Goal: Transaction & Acquisition: Purchase product/service

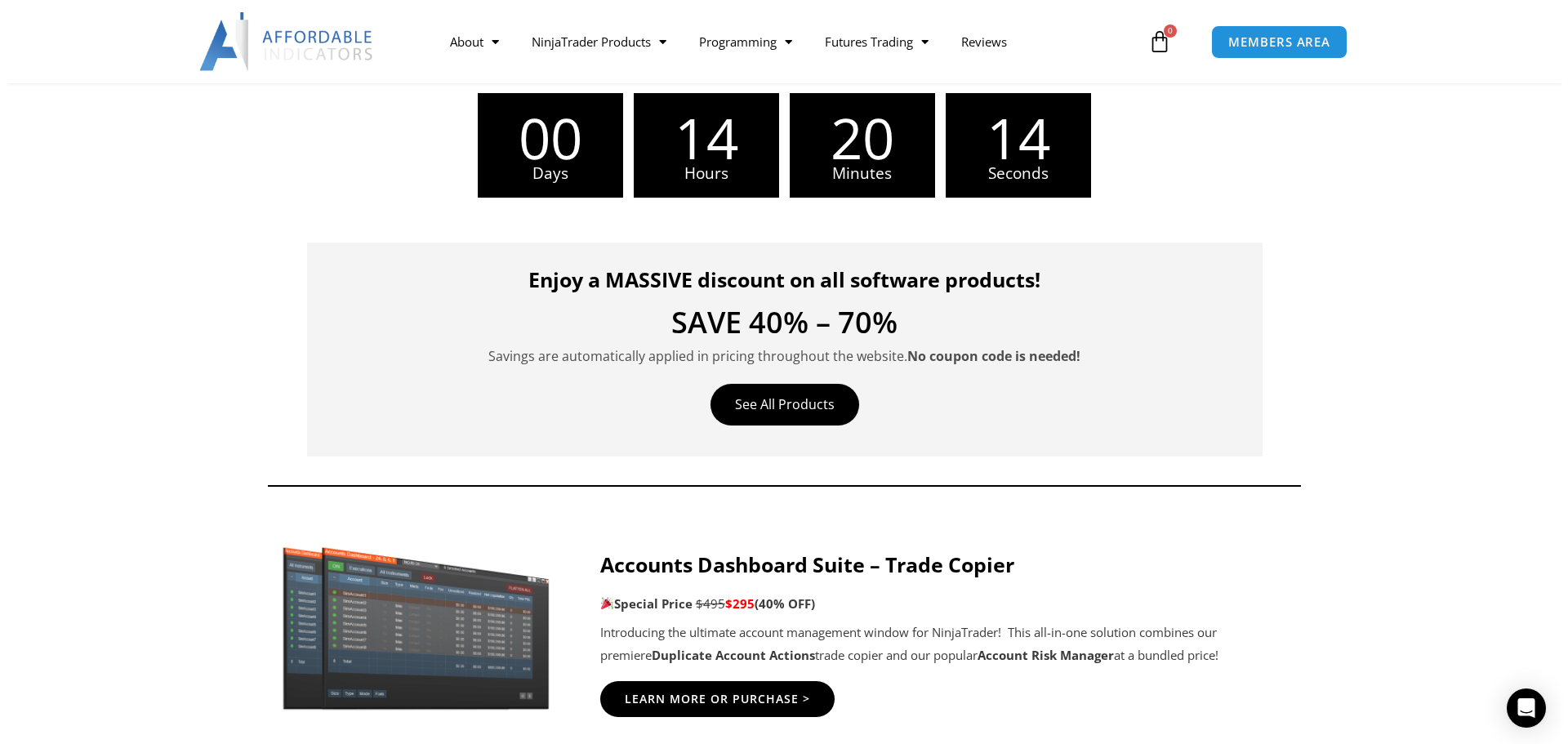
scroll to position [408, 0]
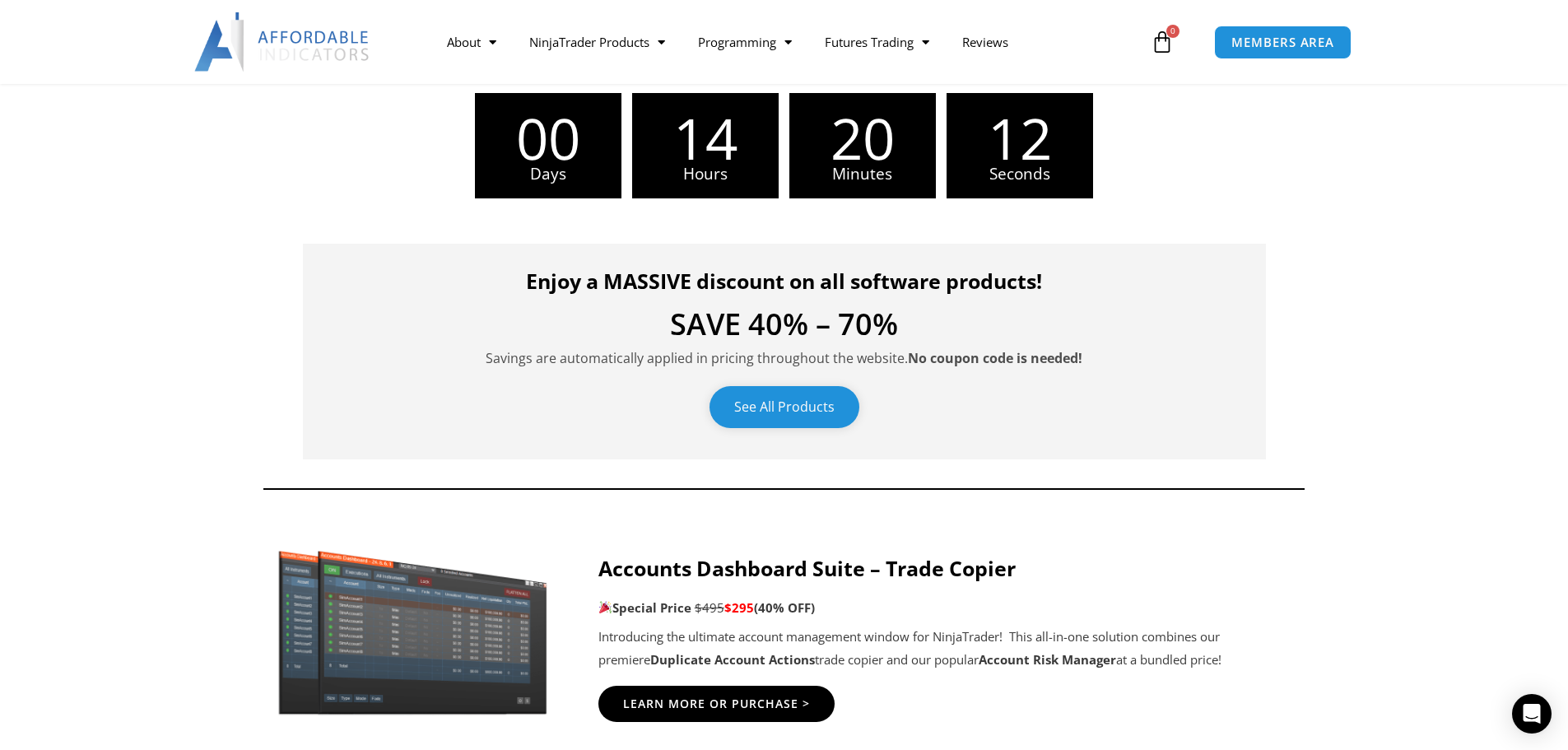
click at [779, 405] on link "See All Products" at bounding box center [784, 406] width 150 height 42
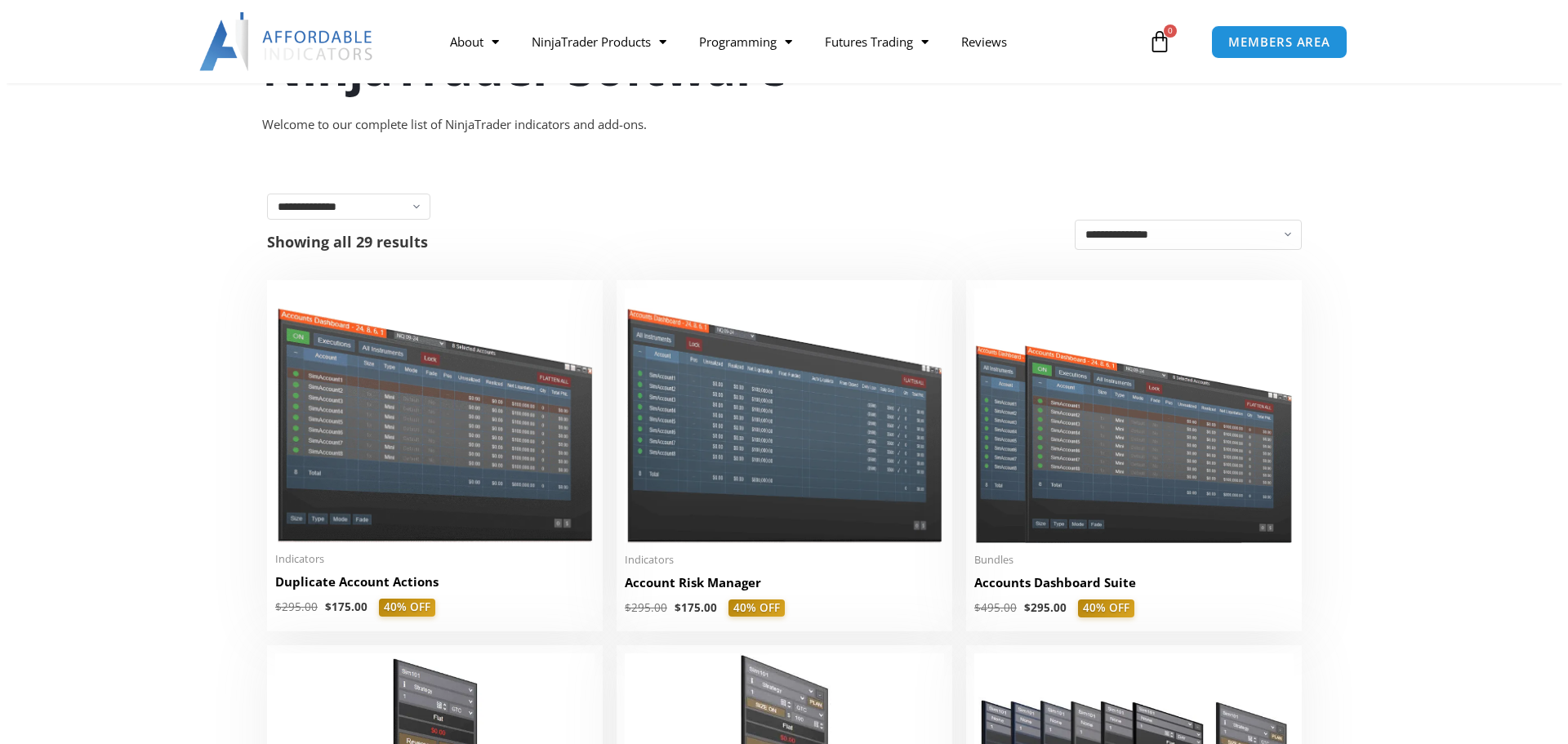
scroll to position [244, 0]
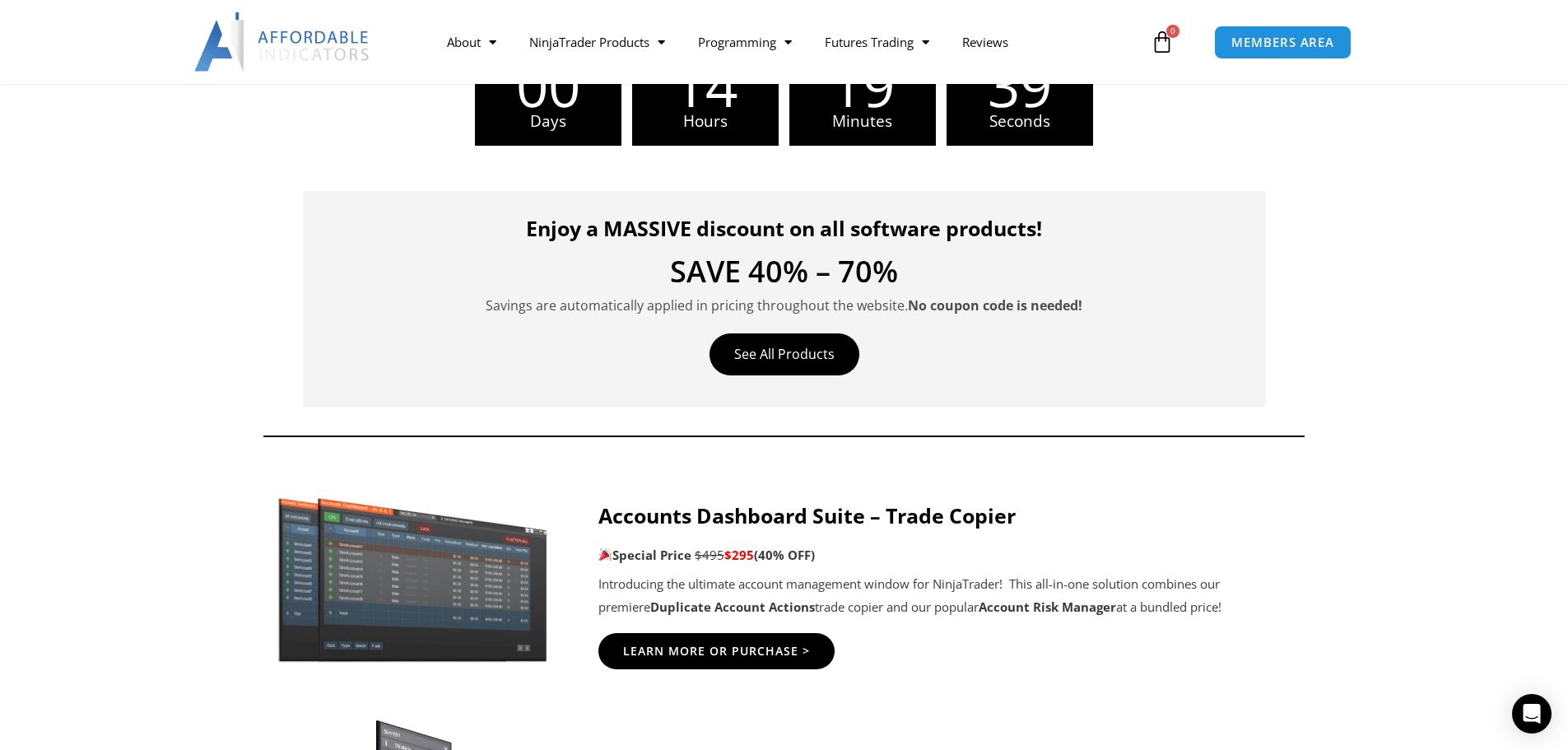
scroll to position [494, 0]
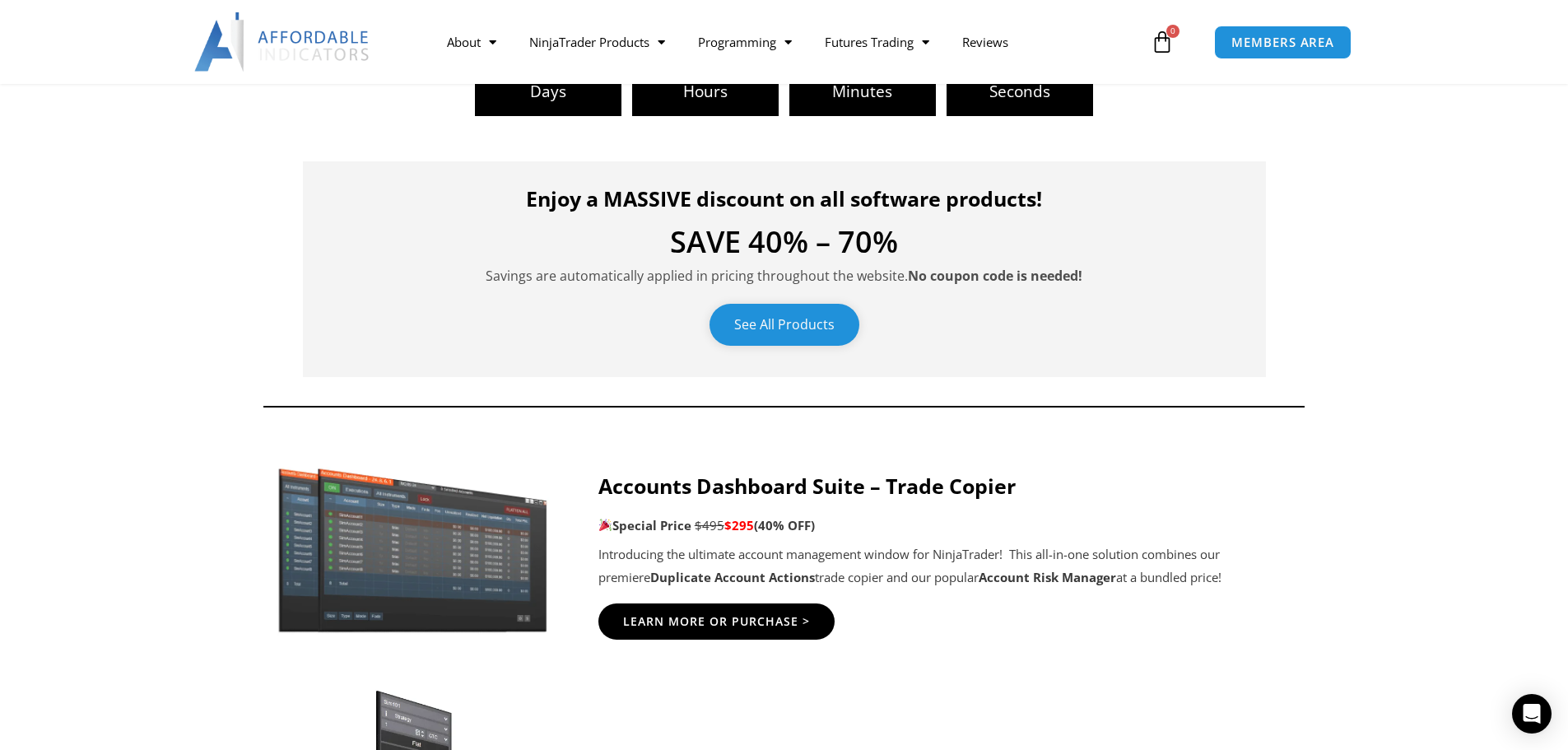
click at [835, 328] on link "See All Products" at bounding box center [784, 324] width 150 height 42
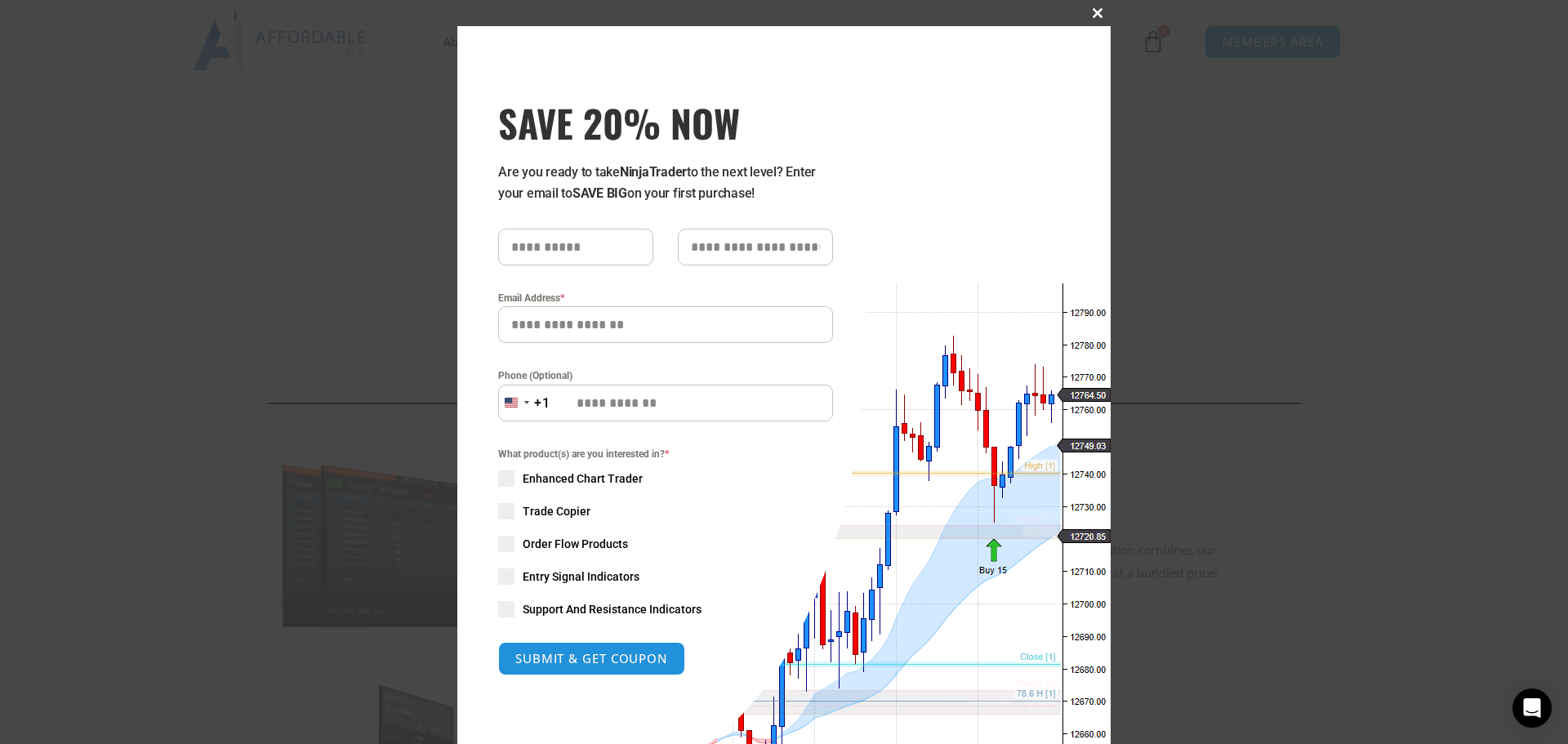
click at [1088, 14] on span at bounding box center [1097, 13] width 26 height 10
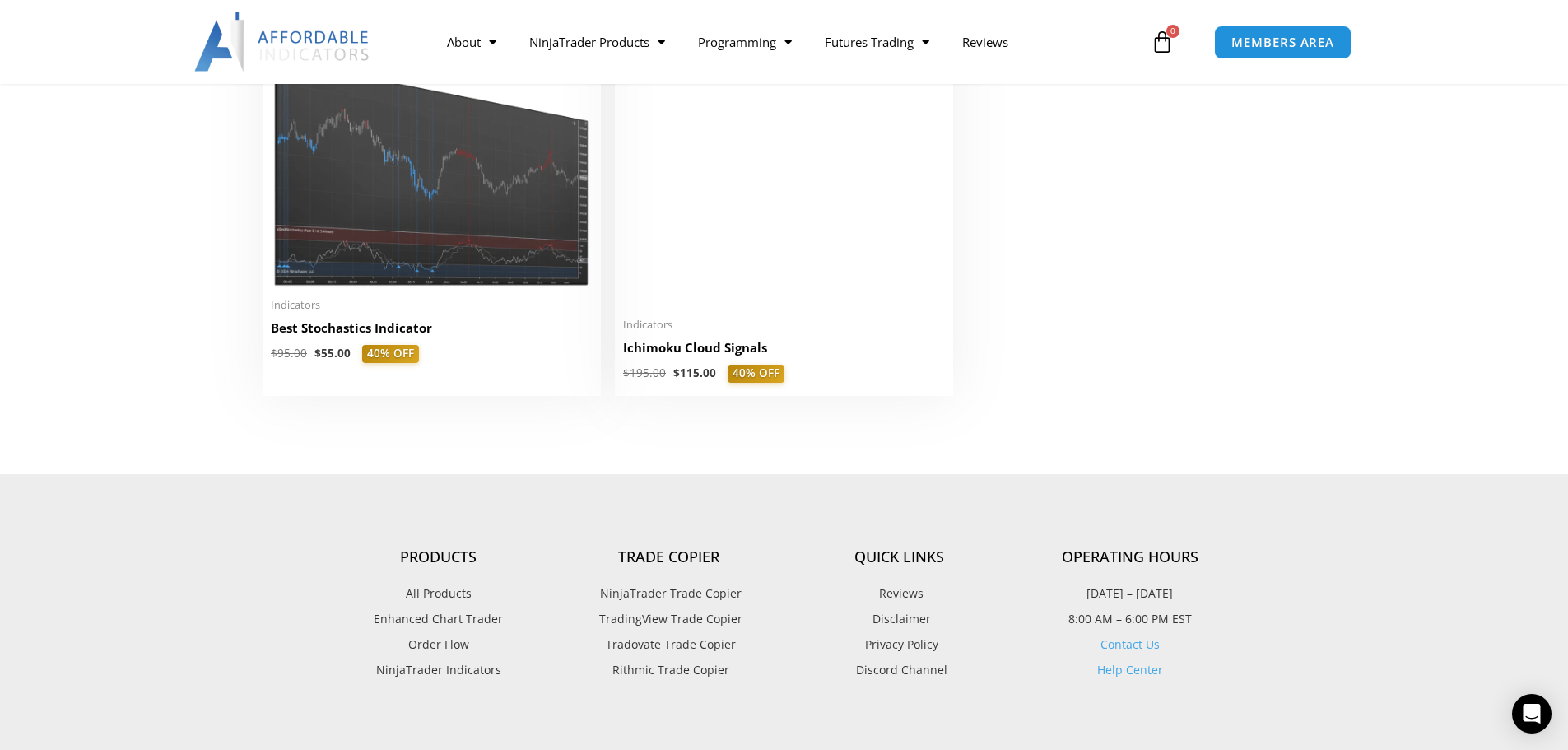
scroll to position [3868, 0]
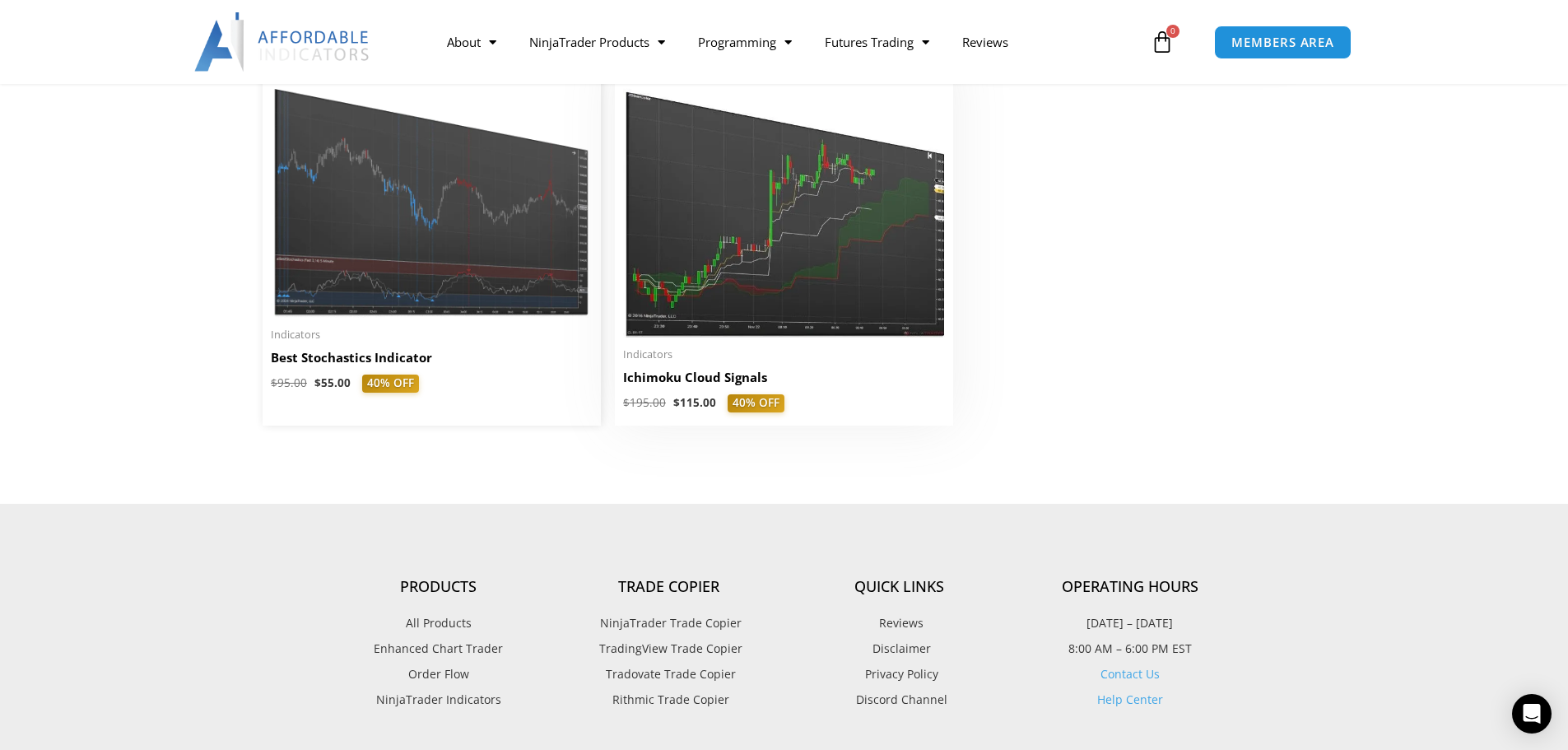
click at [401, 318] on img at bounding box center [431, 190] width 321 height 257
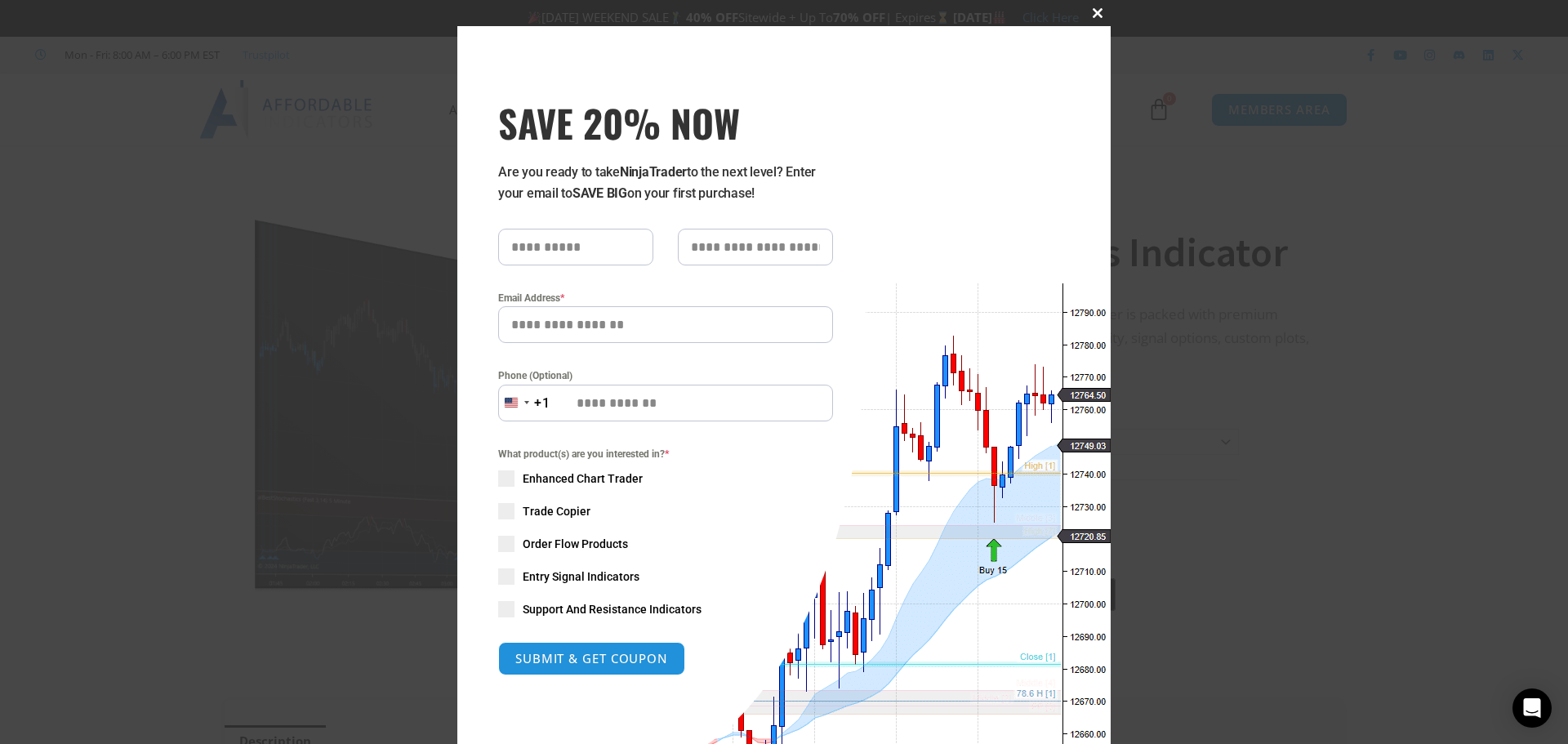
click at [1088, 15] on span at bounding box center [1097, 13] width 26 height 10
